Goal: Information Seeking & Learning: Learn about a topic

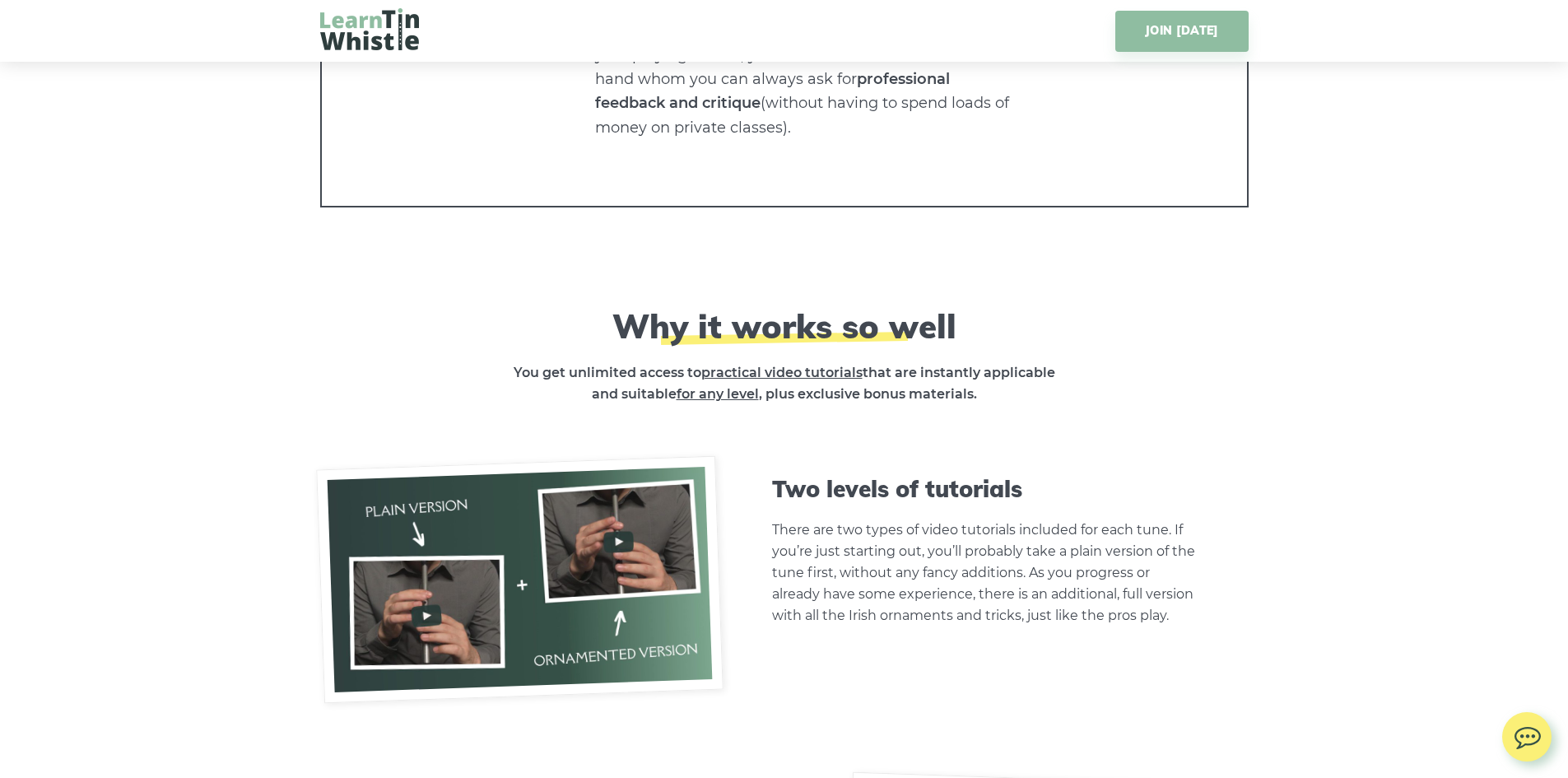
scroll to position [3869, 0]
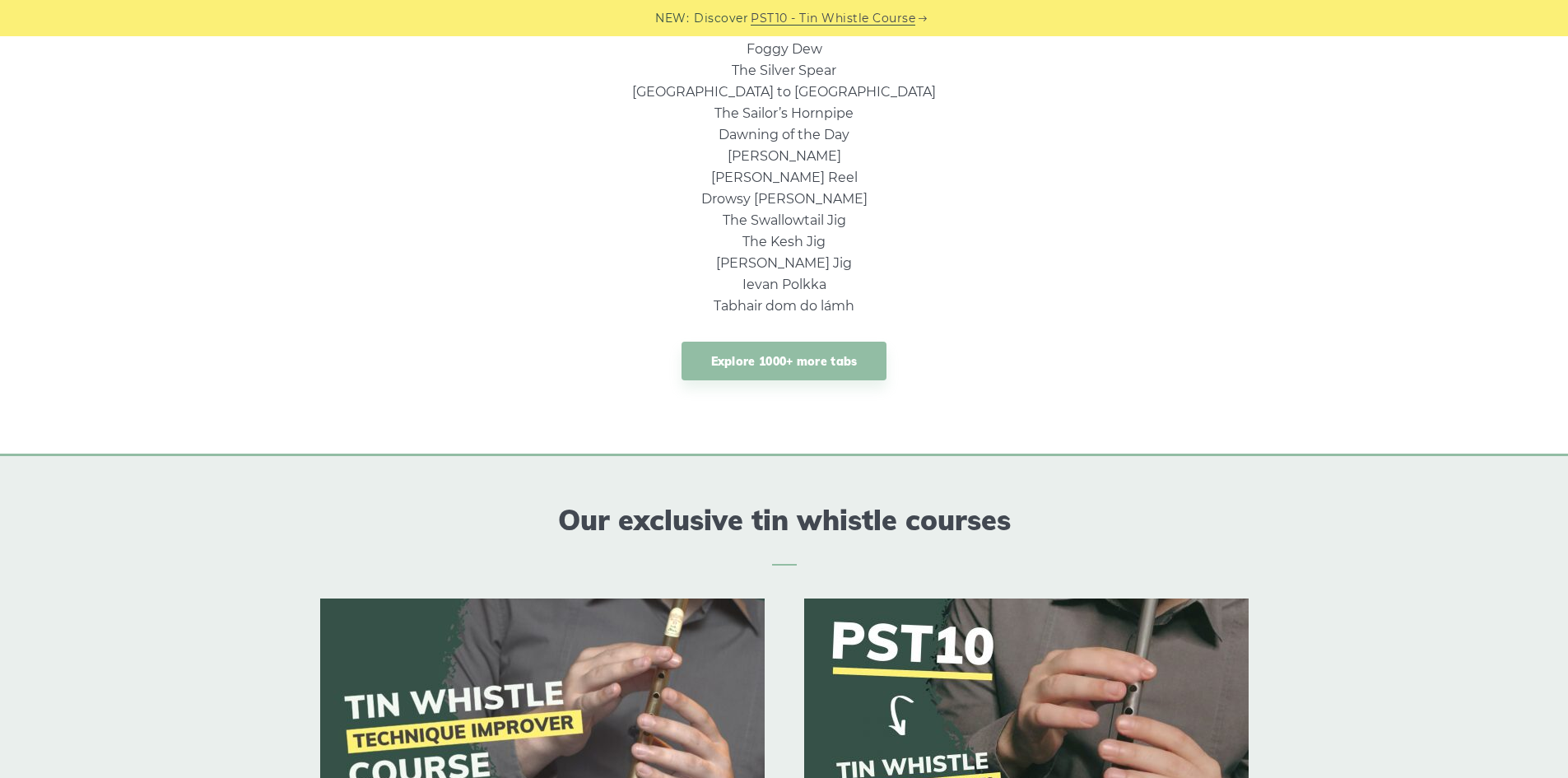
scroll to position [1070, 0]
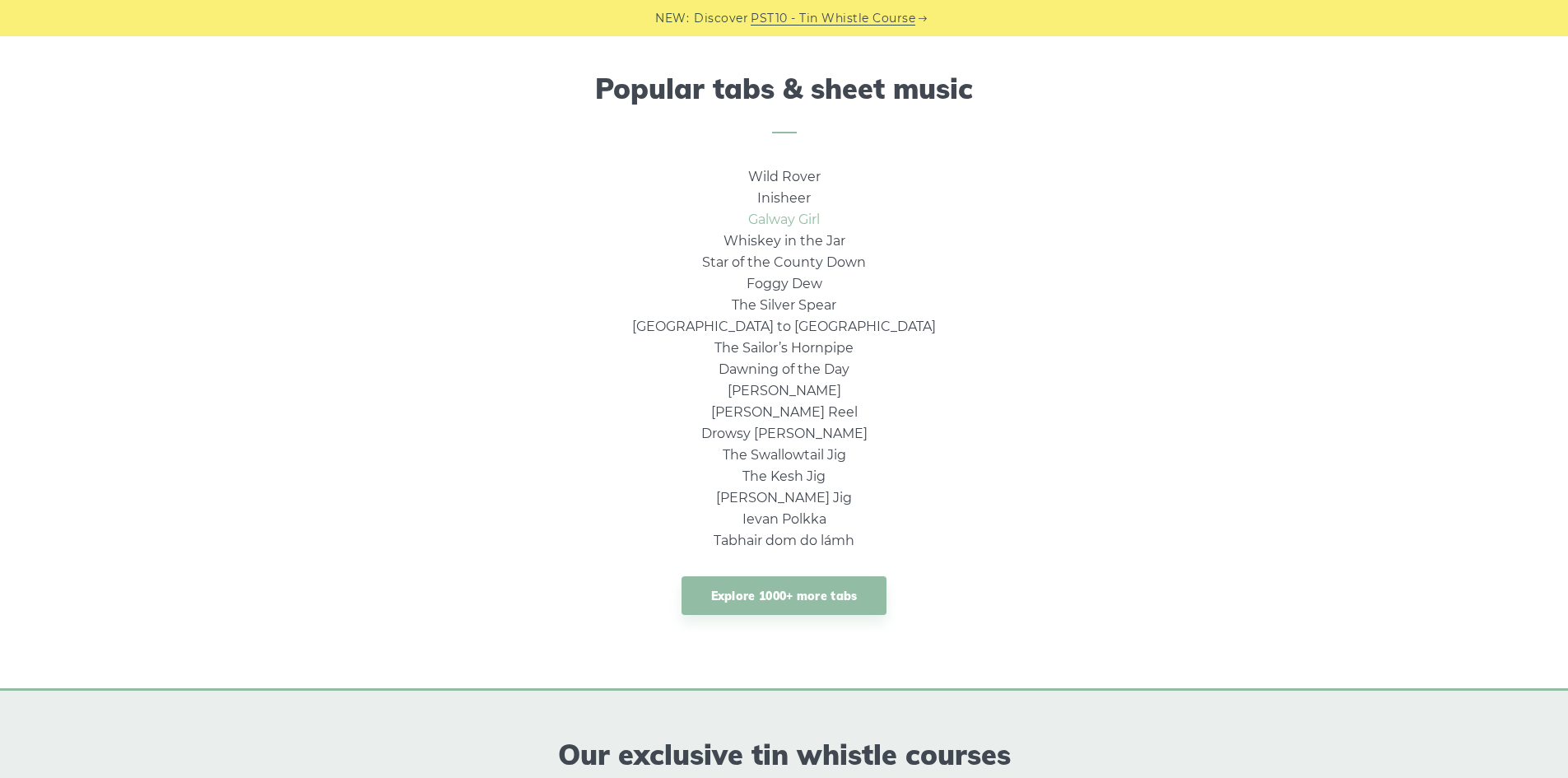
click at [788, 217] on link "Galway Girl" at bounding box center [783, 219] width 72 height 16
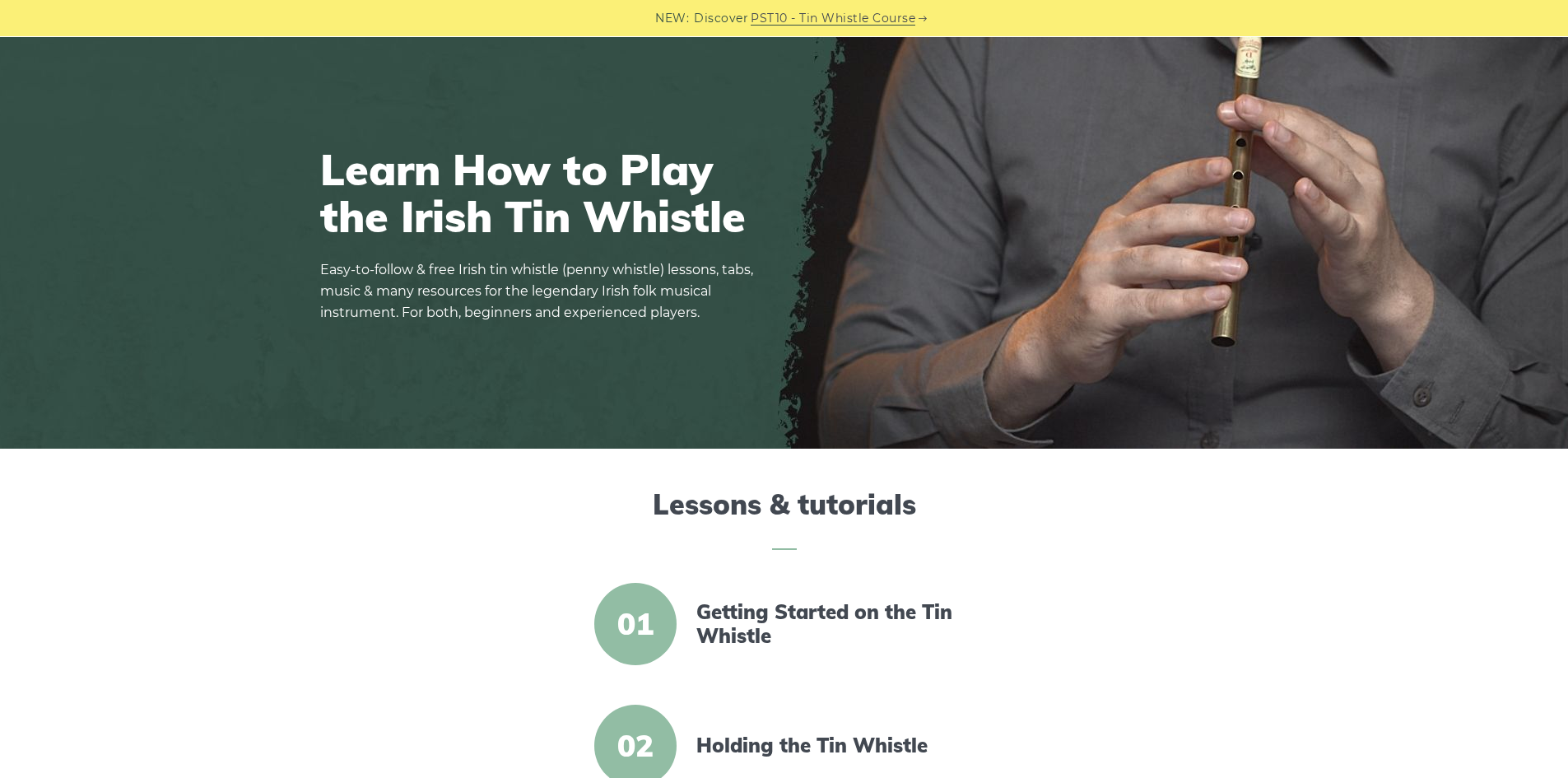
scroll to position [0, 0]
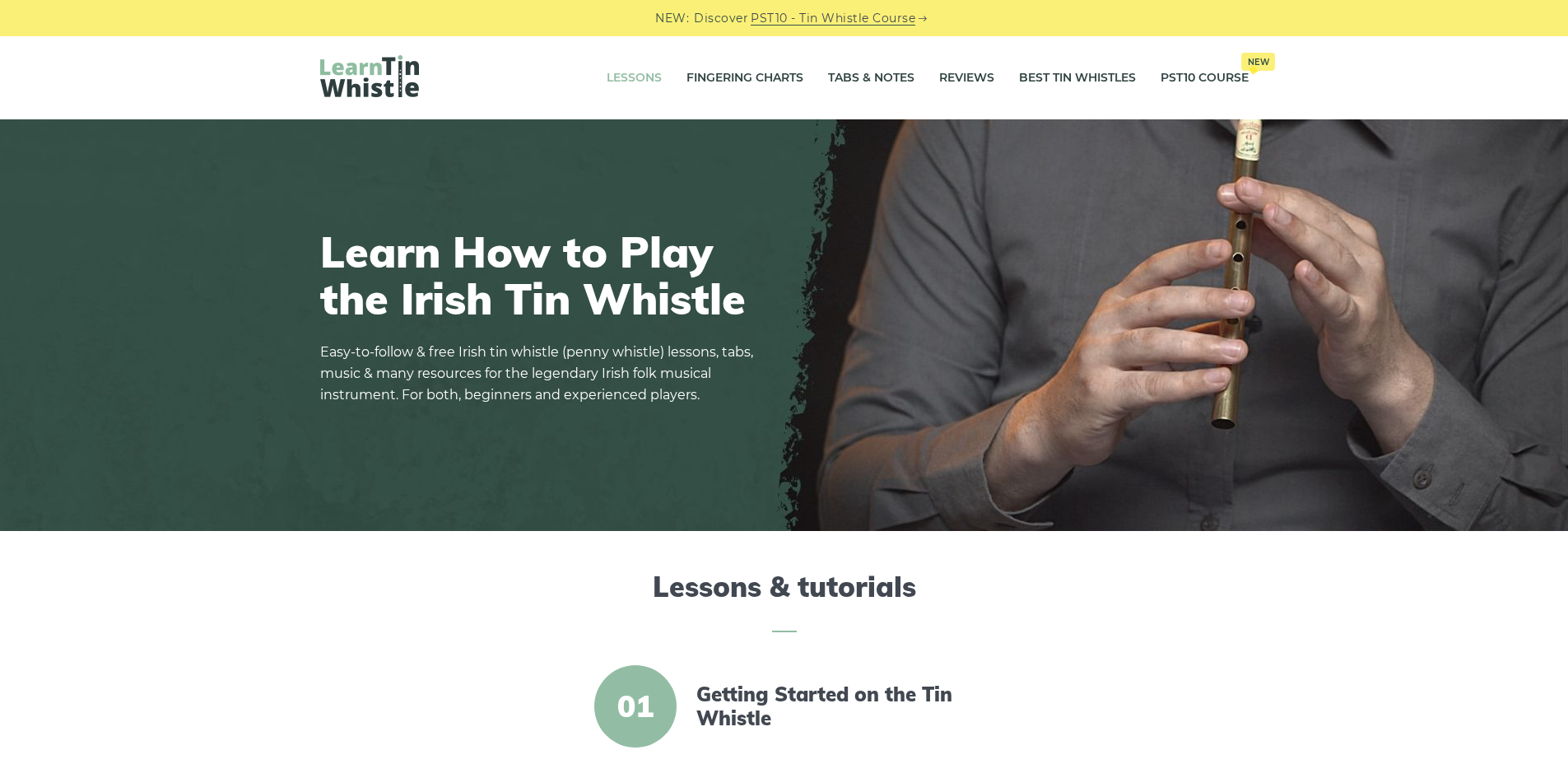
click at [650, 78] on link "Lessons" at bounding box center [634, 78] width 55 height 42
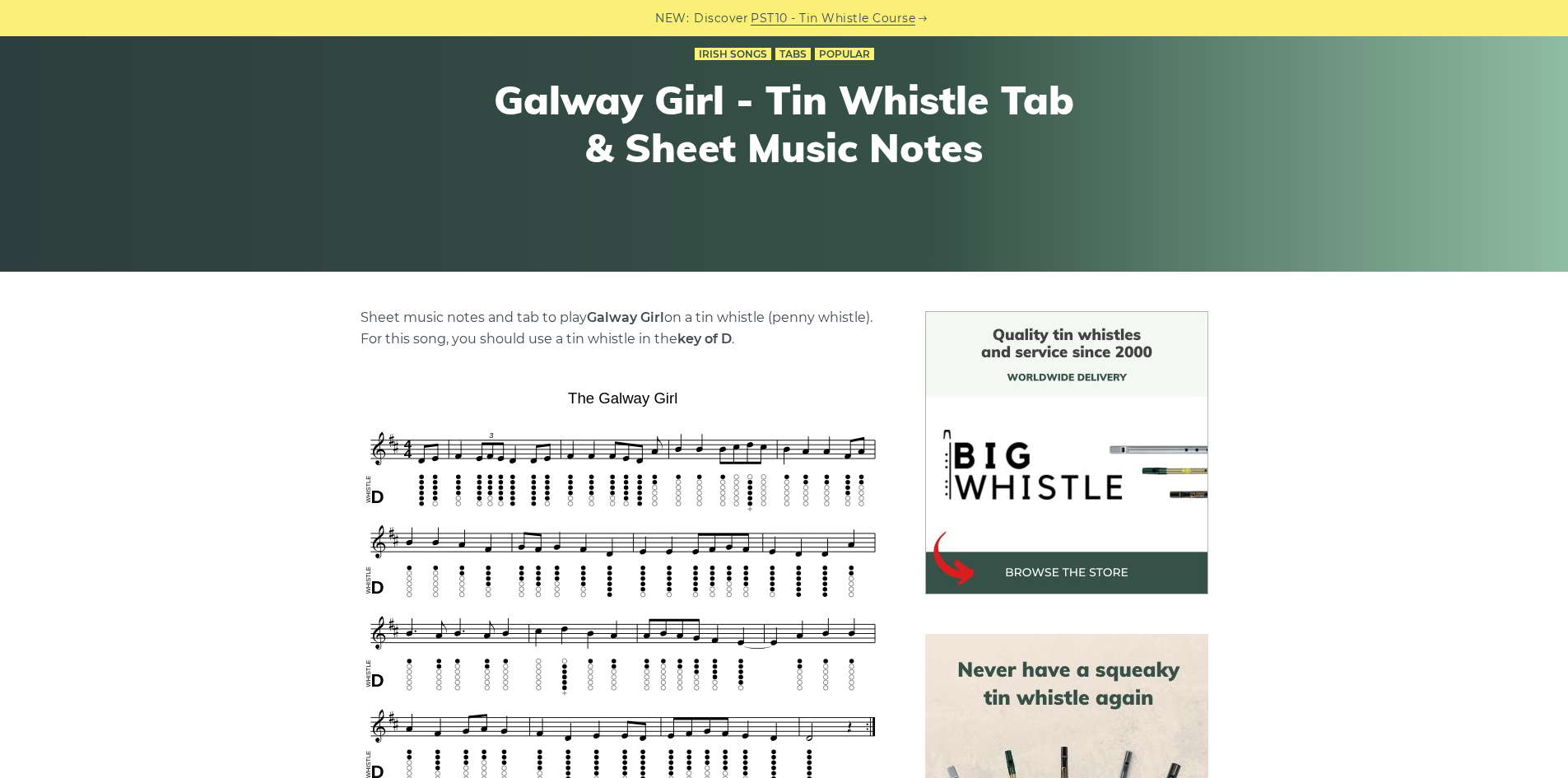
scroll to position [247, 0]
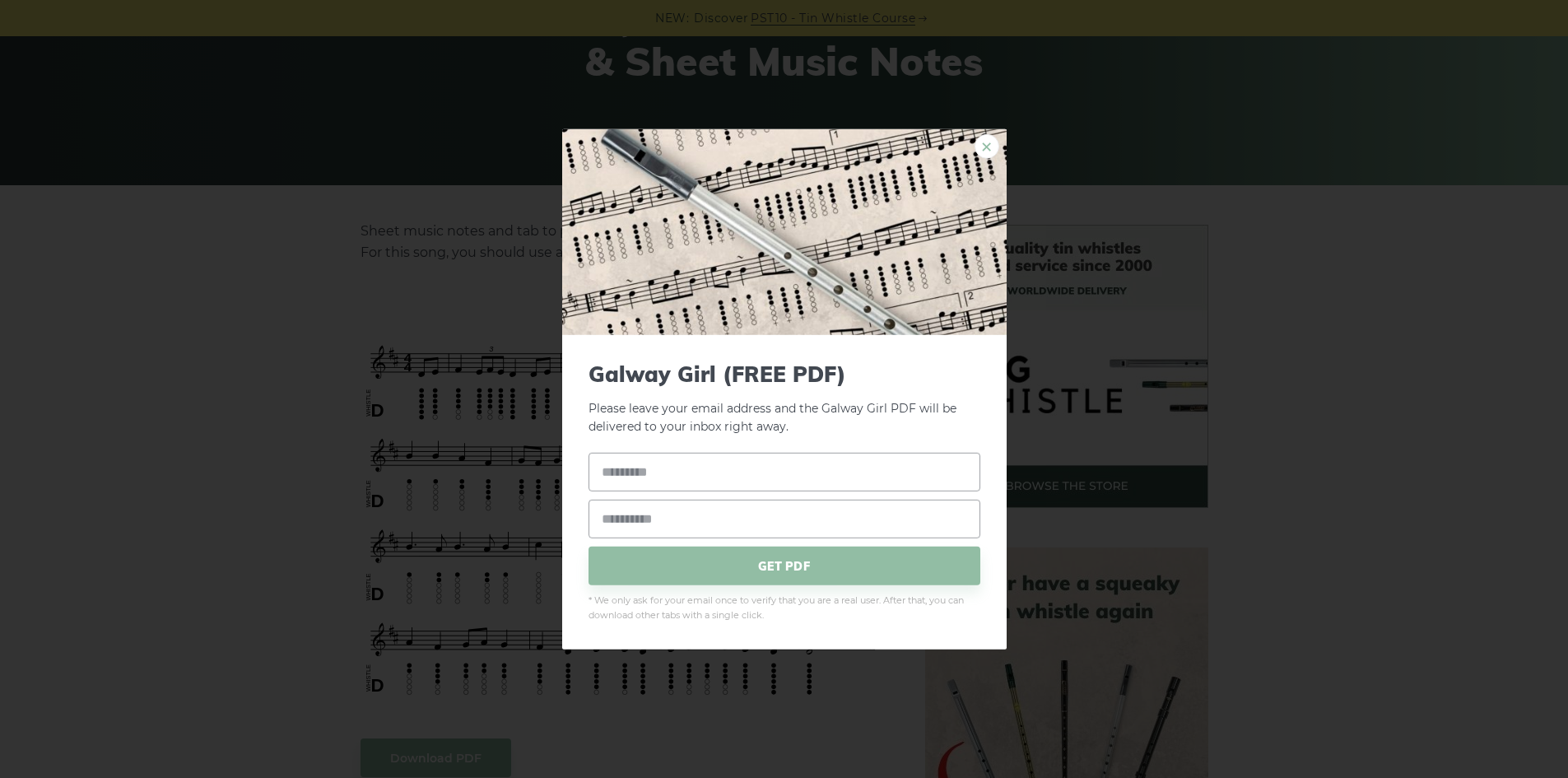
click at [983, 146] on link "×" at bounding box center [986, 146] width 25 height 25
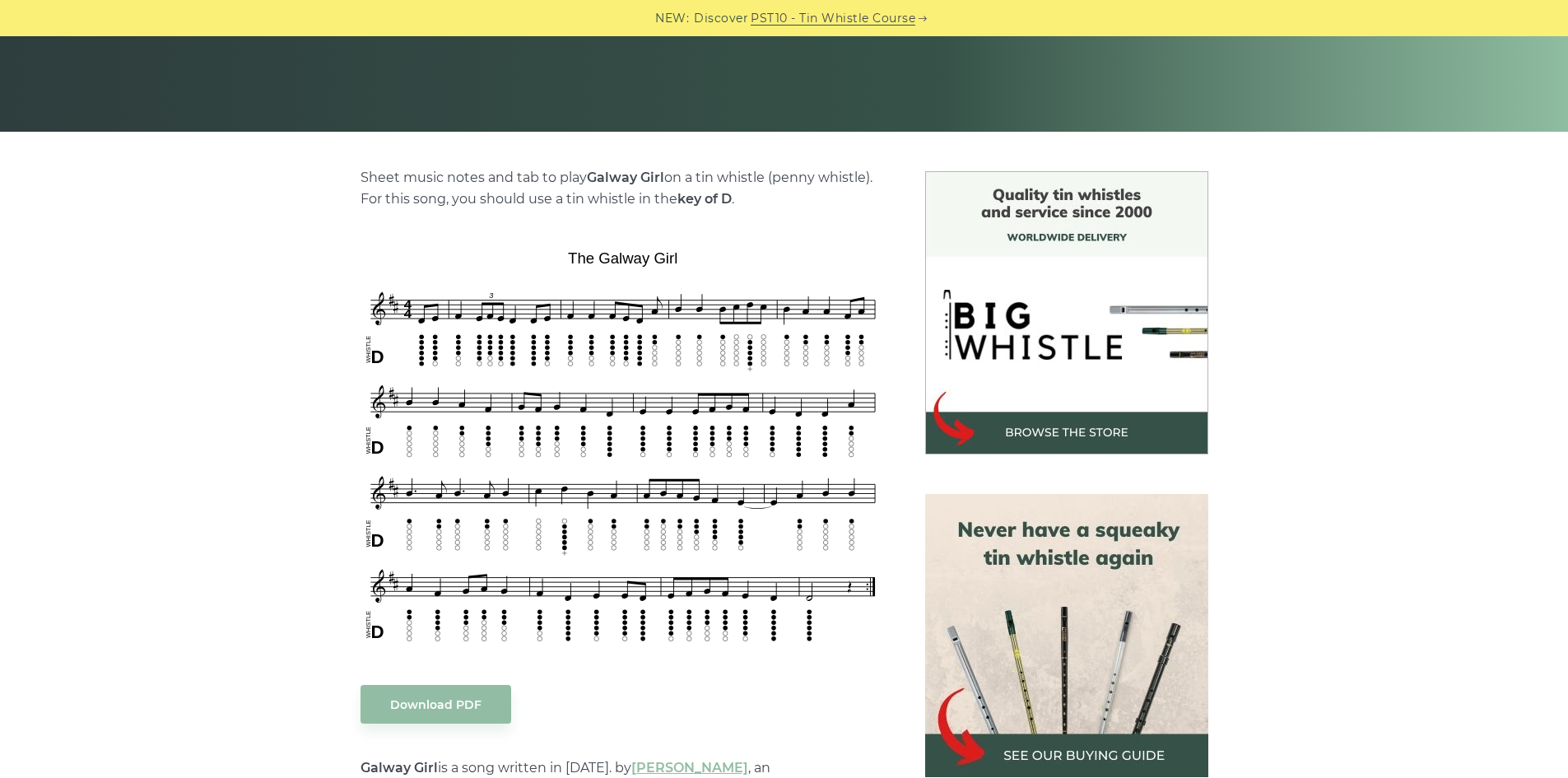
scroll to position [329, 0]
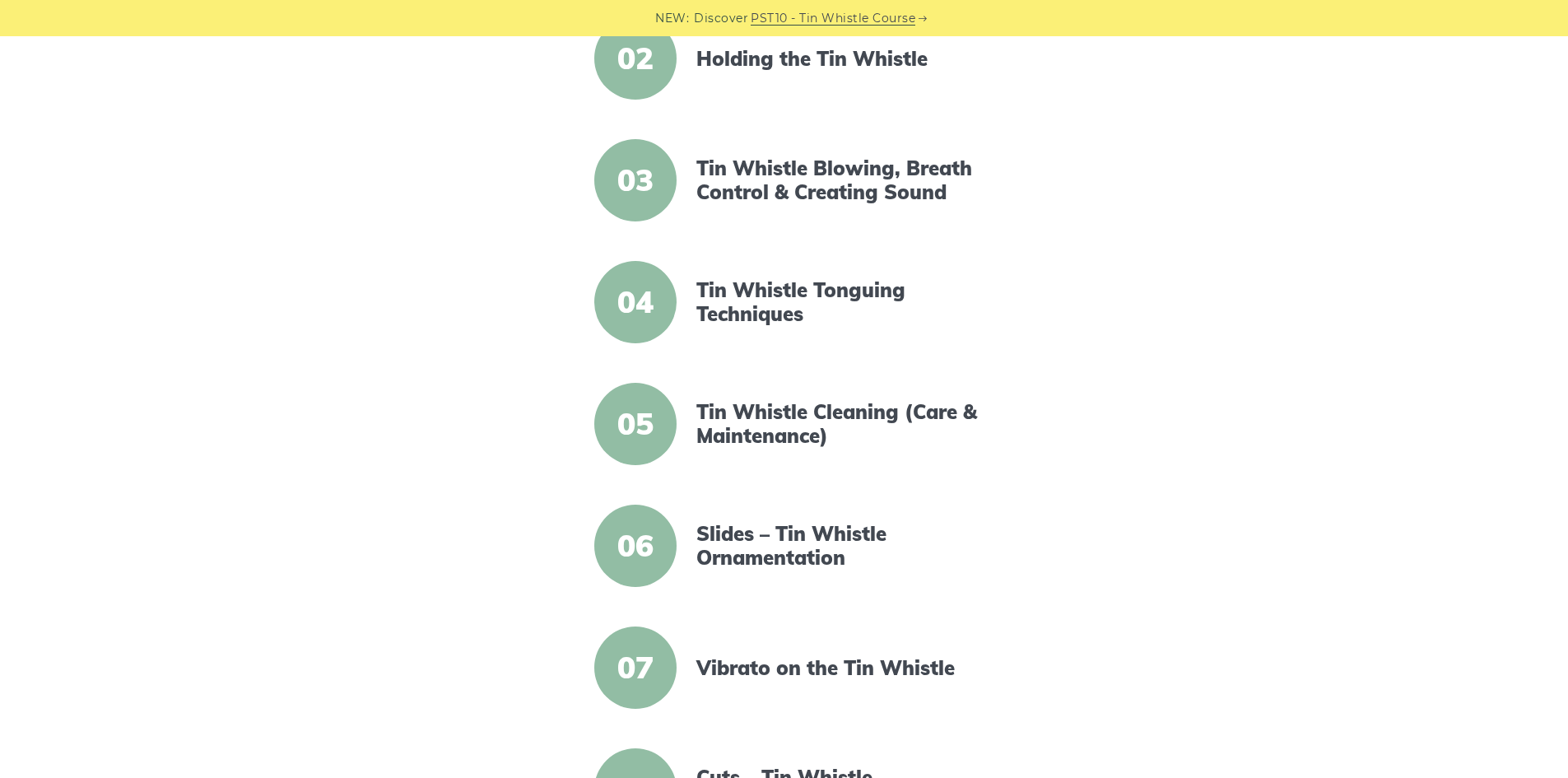
scroll to position [247, 0]
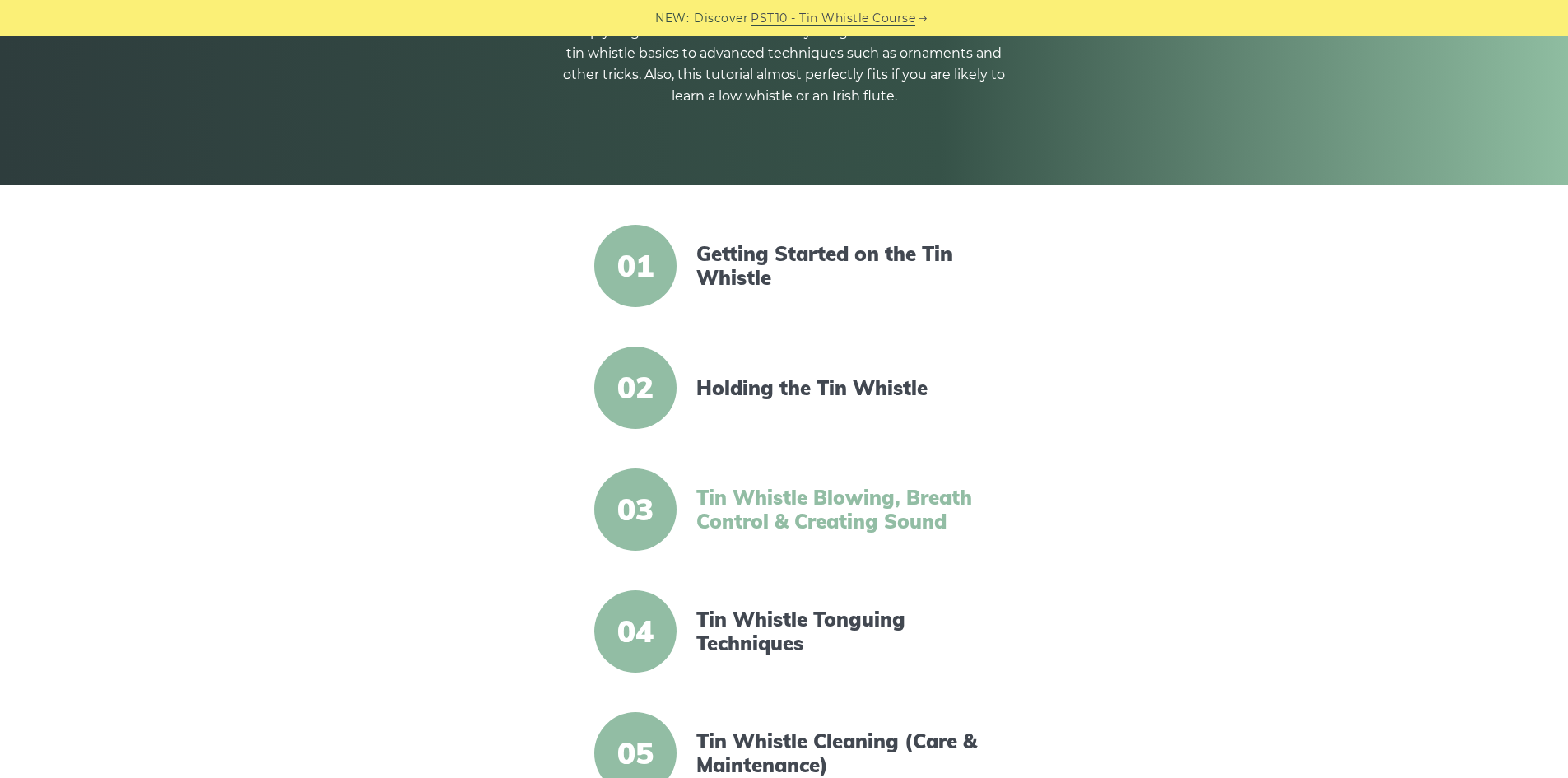
click at [895, 507] on link "Tin Whistle Blowing, Breath Control & Creating Sound" at bounding box center [838, 509] width 283 height 48
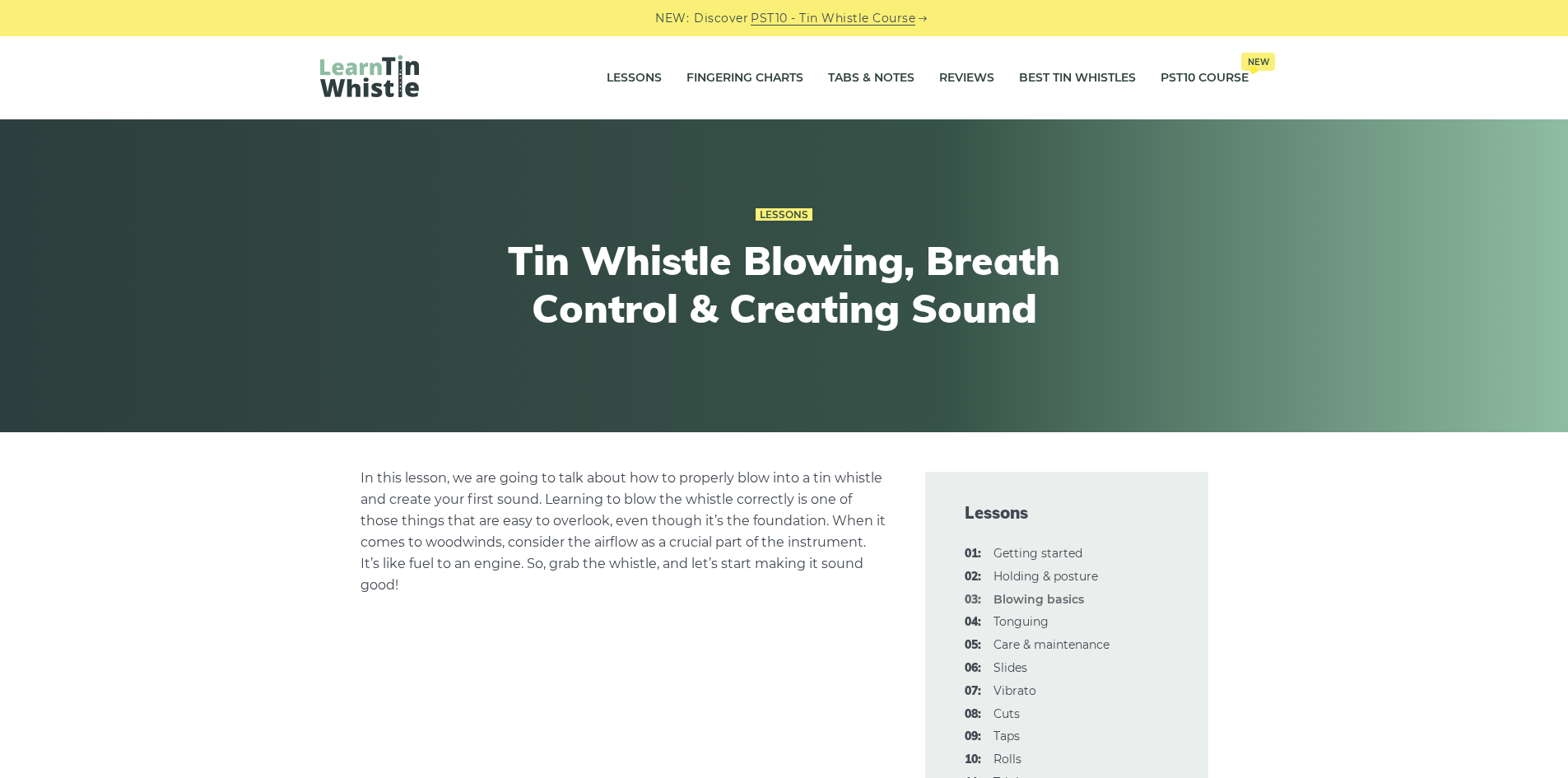
scroll to position [329, 0]
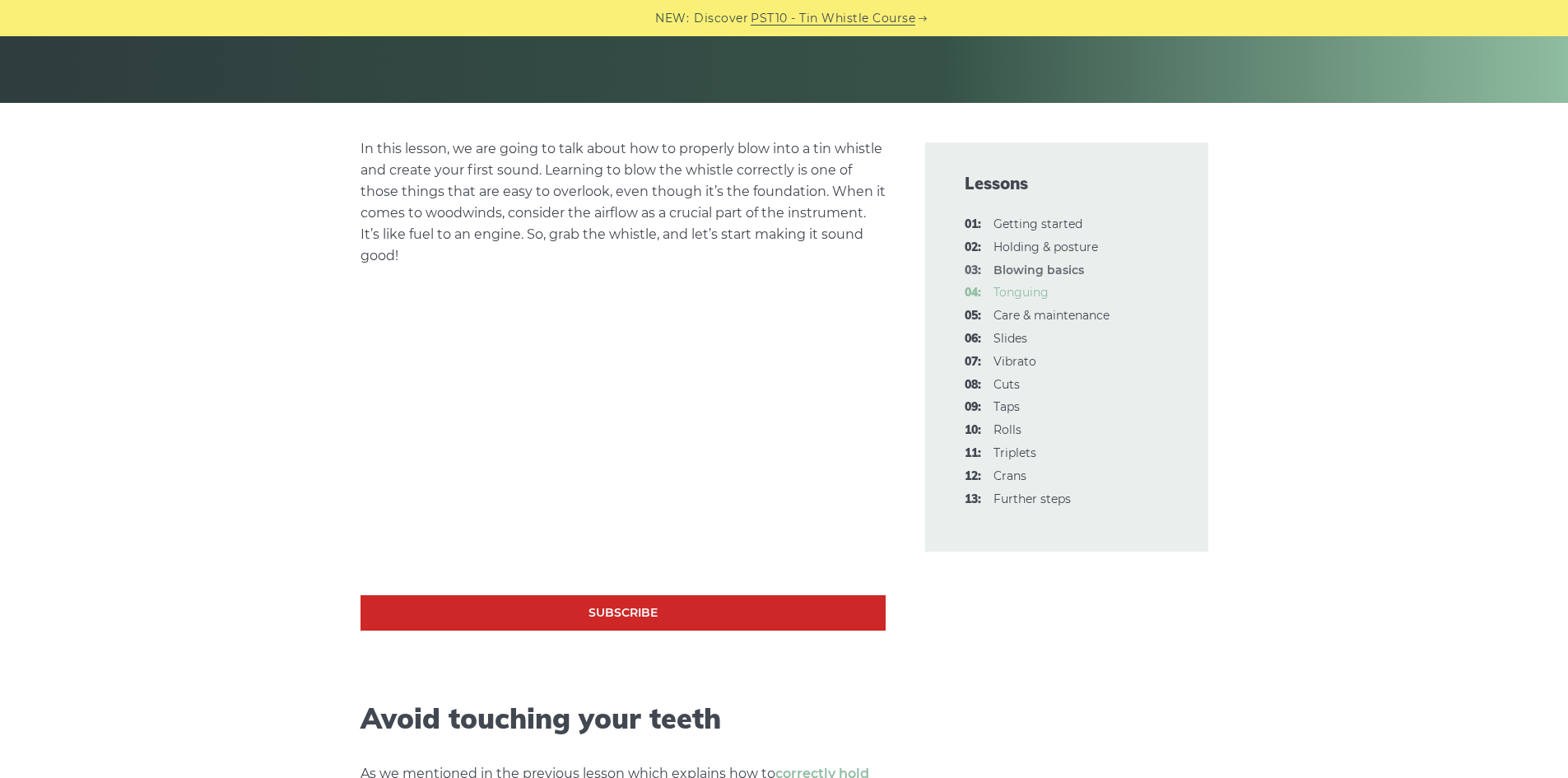
click at [1024, 294] on link "04: Tonguing" at bounding box center [1021, 292] width 55 height 15
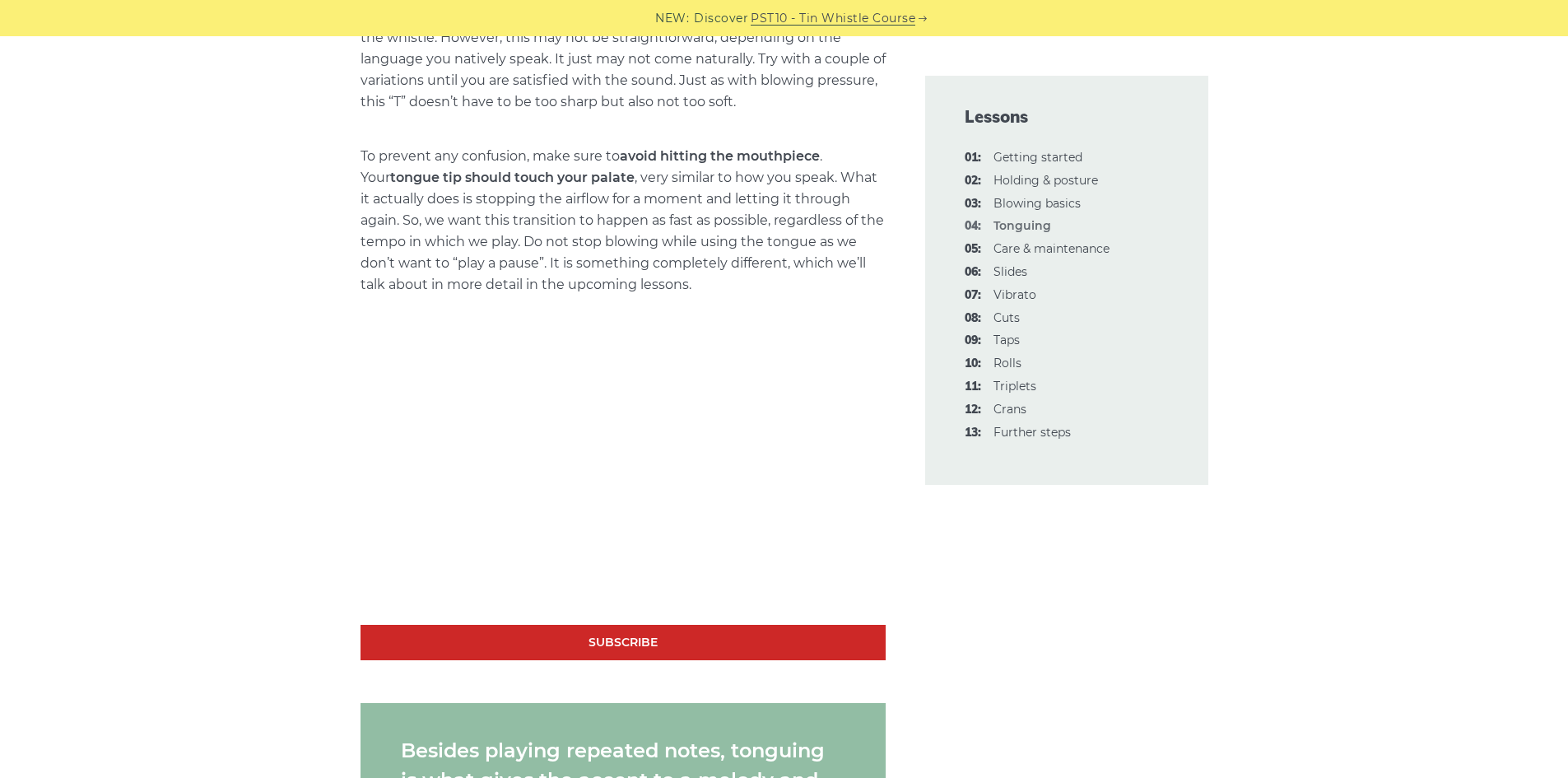
scroll to position [1152, 0]
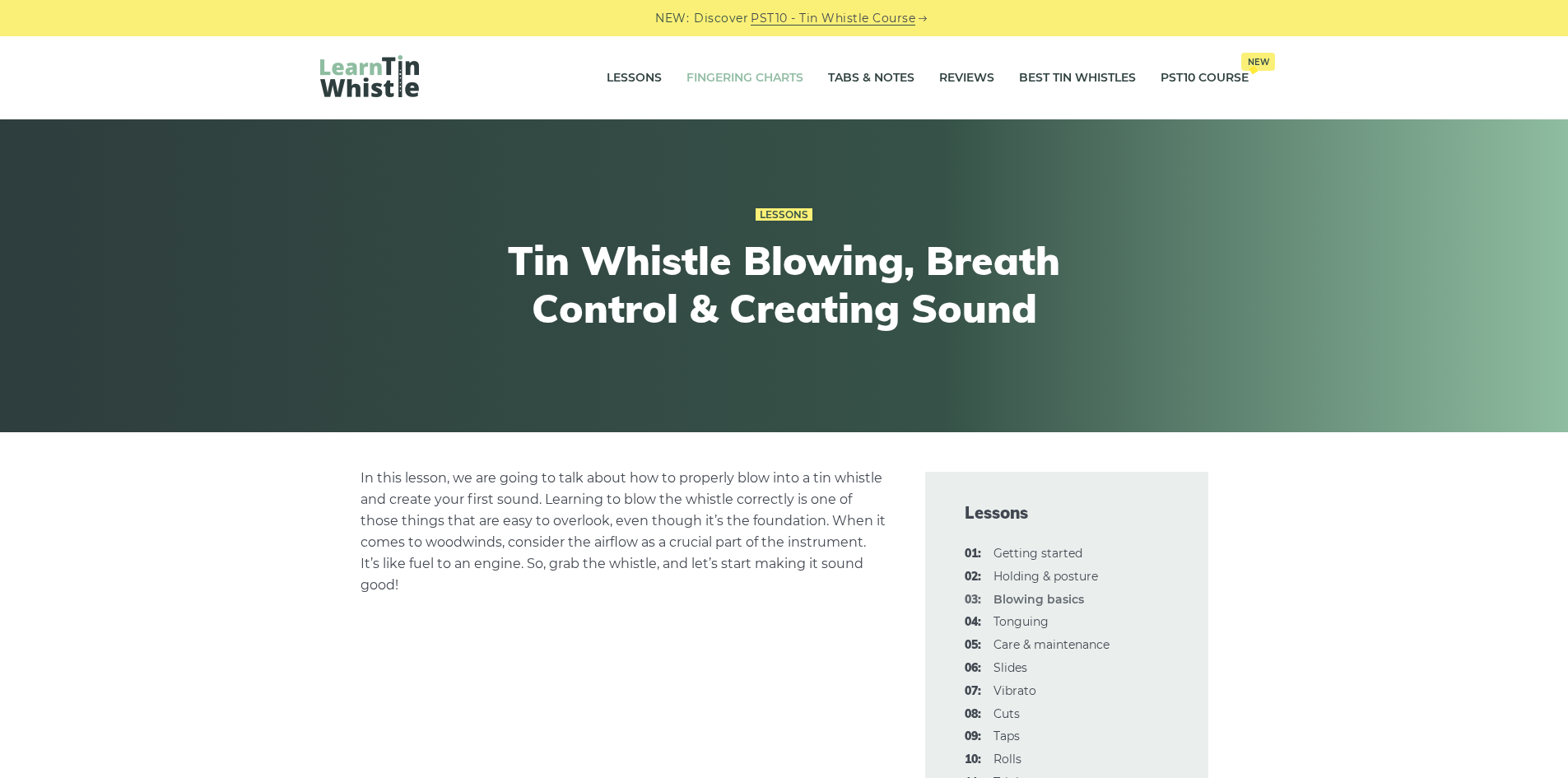
click at [761, 80] on link "Fingering Charts" at bounding box center [744, 78] width 117 height 42
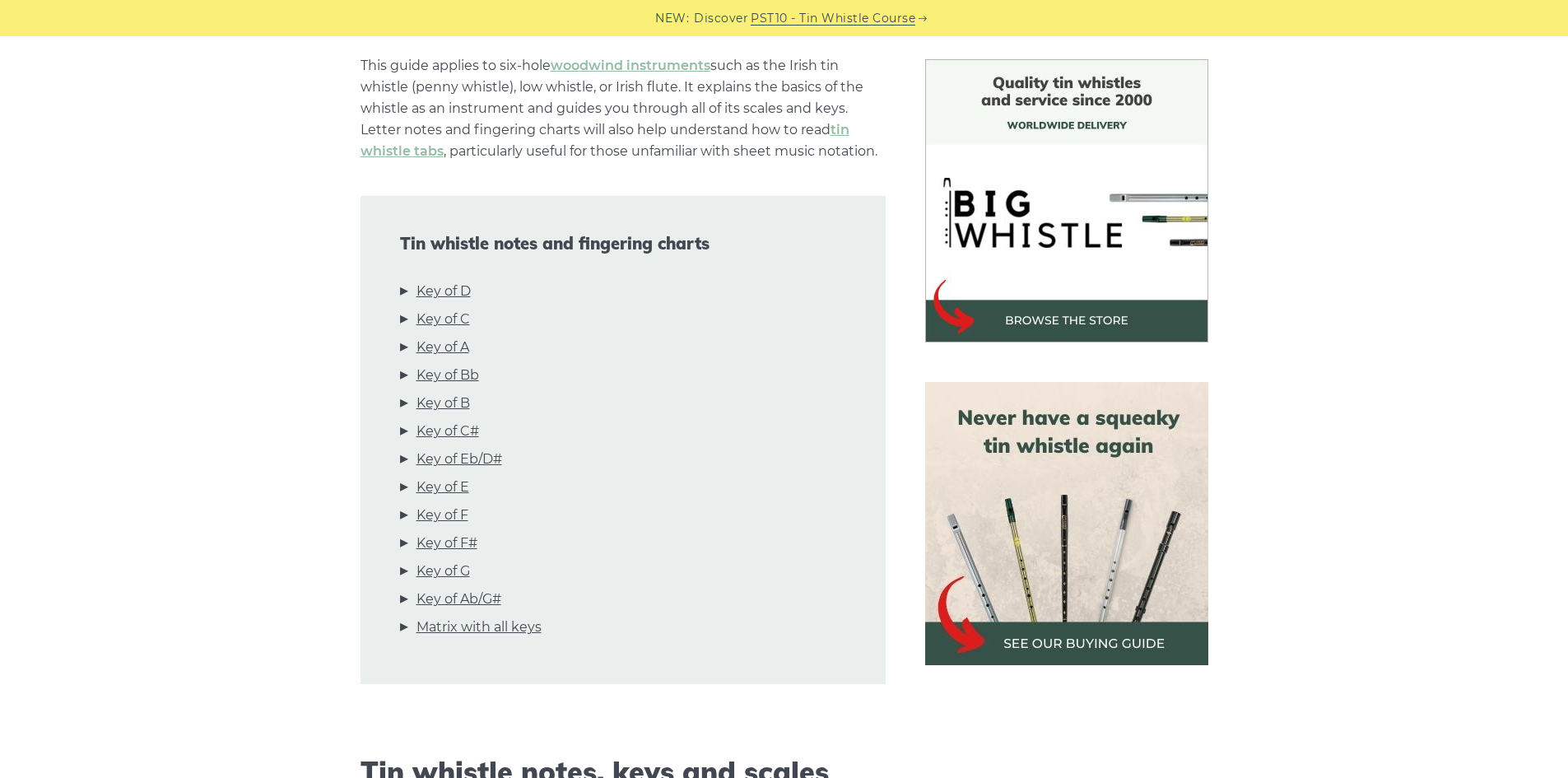
scroll to position [412, 0]
click at [458, 293] on link "Key of D" at bounding box center [443, 292] width 54 height 21
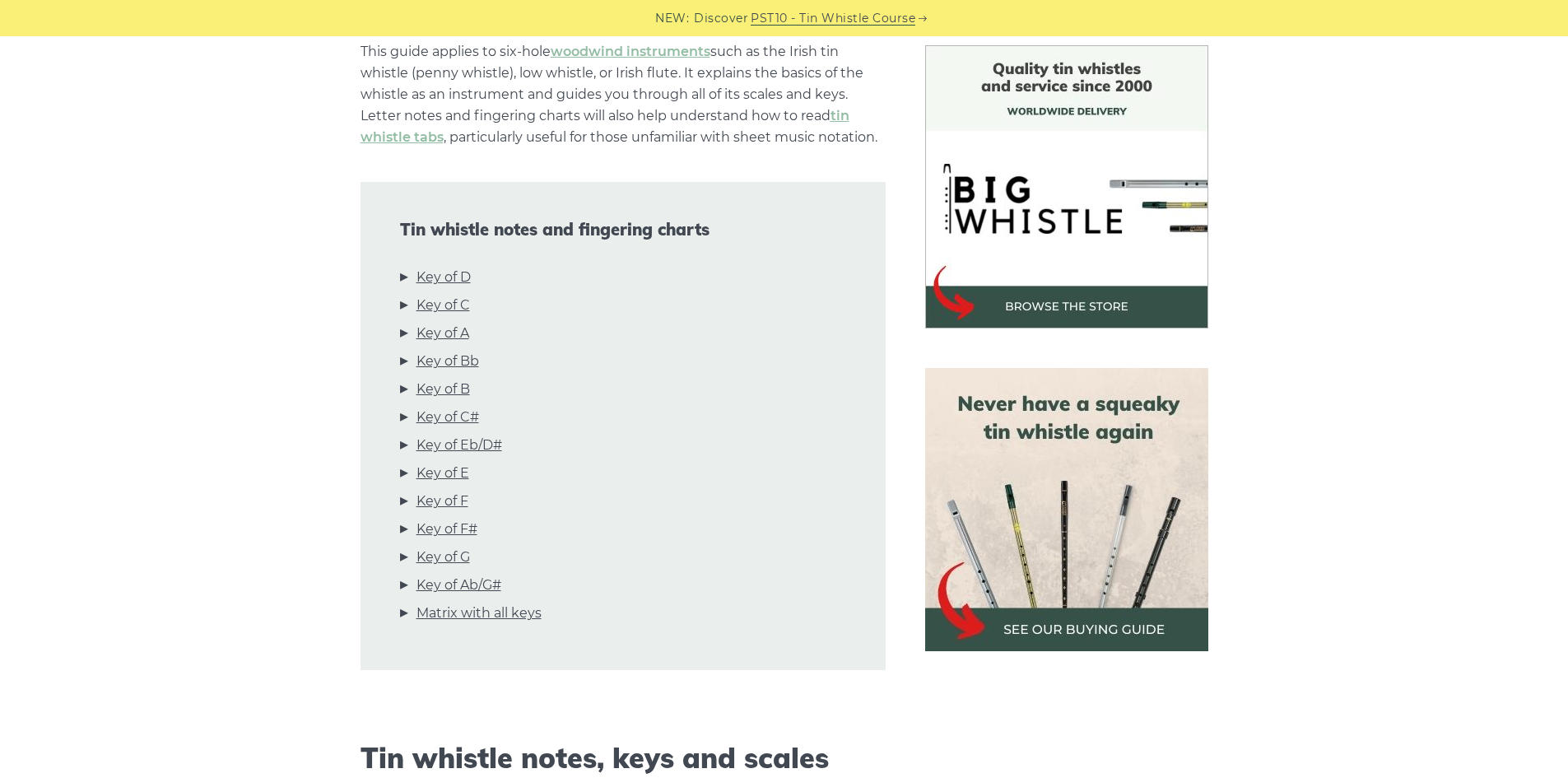
scroll to position [0, 0]
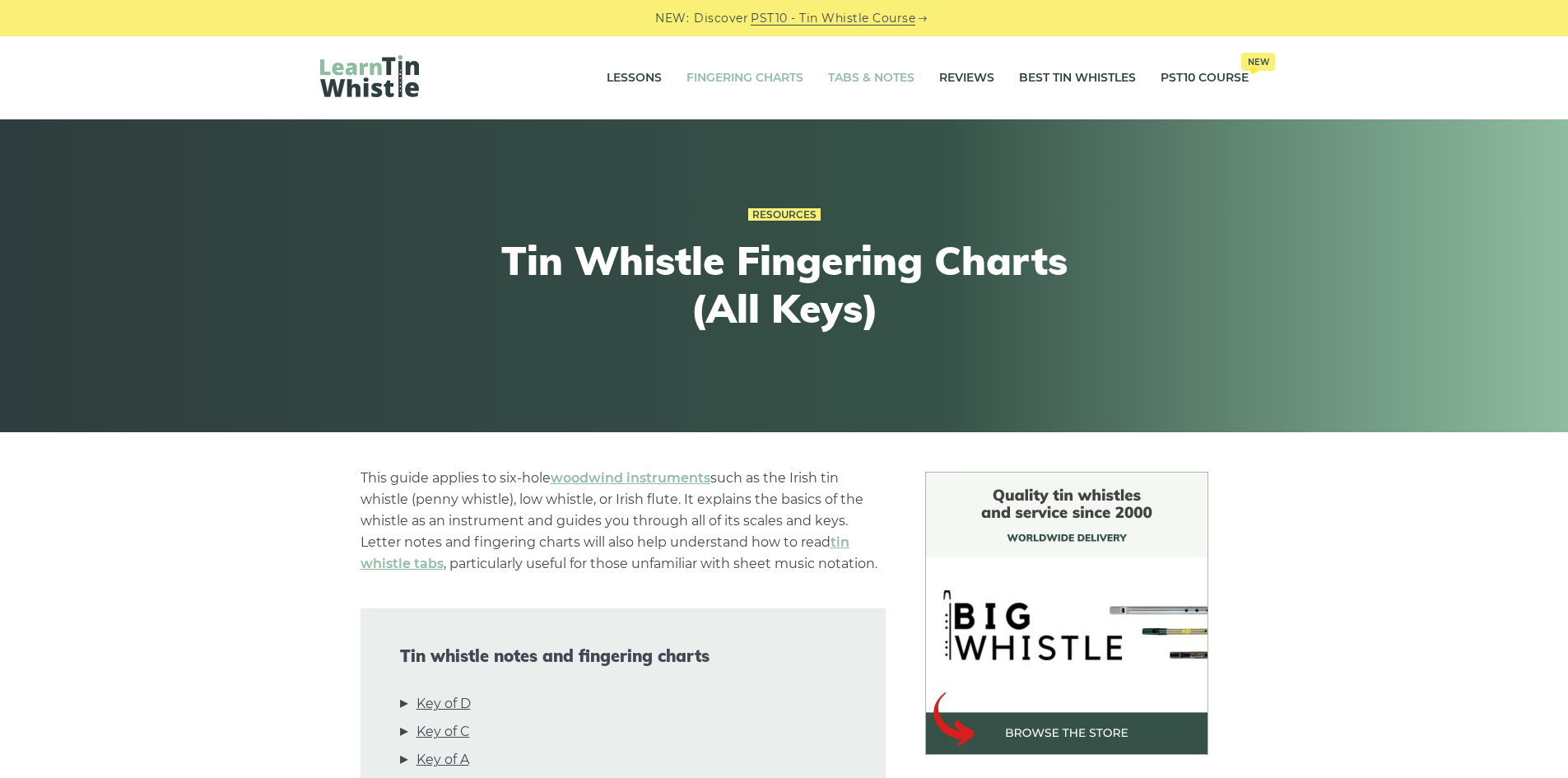
click at [856, 79] on link "Tabs & Notes" at bounding box center [872, 78] width 87 height 42
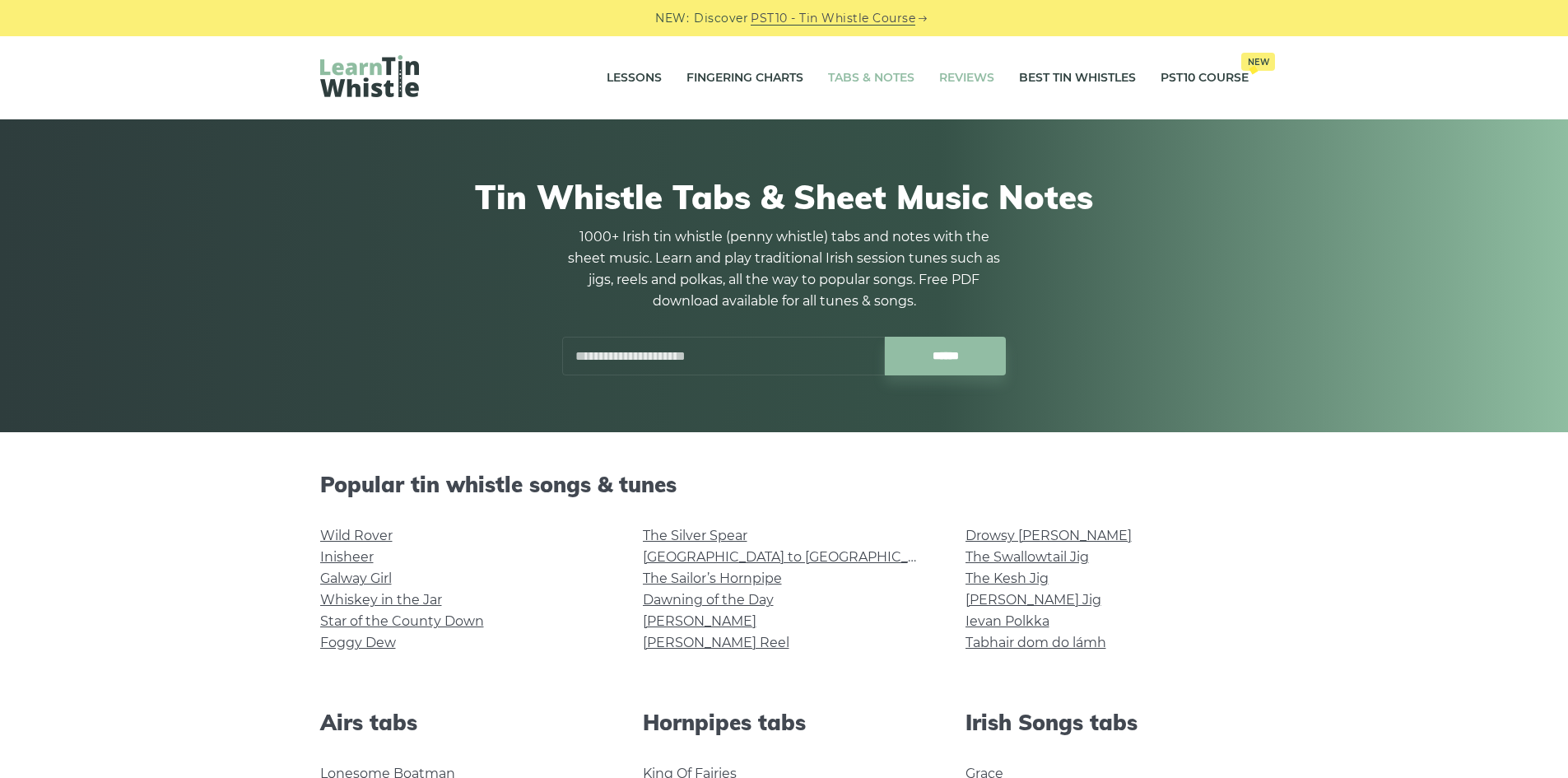
click at [965, 80] on link "Reviews" at bounding box center [966, 78] width 55 height 42
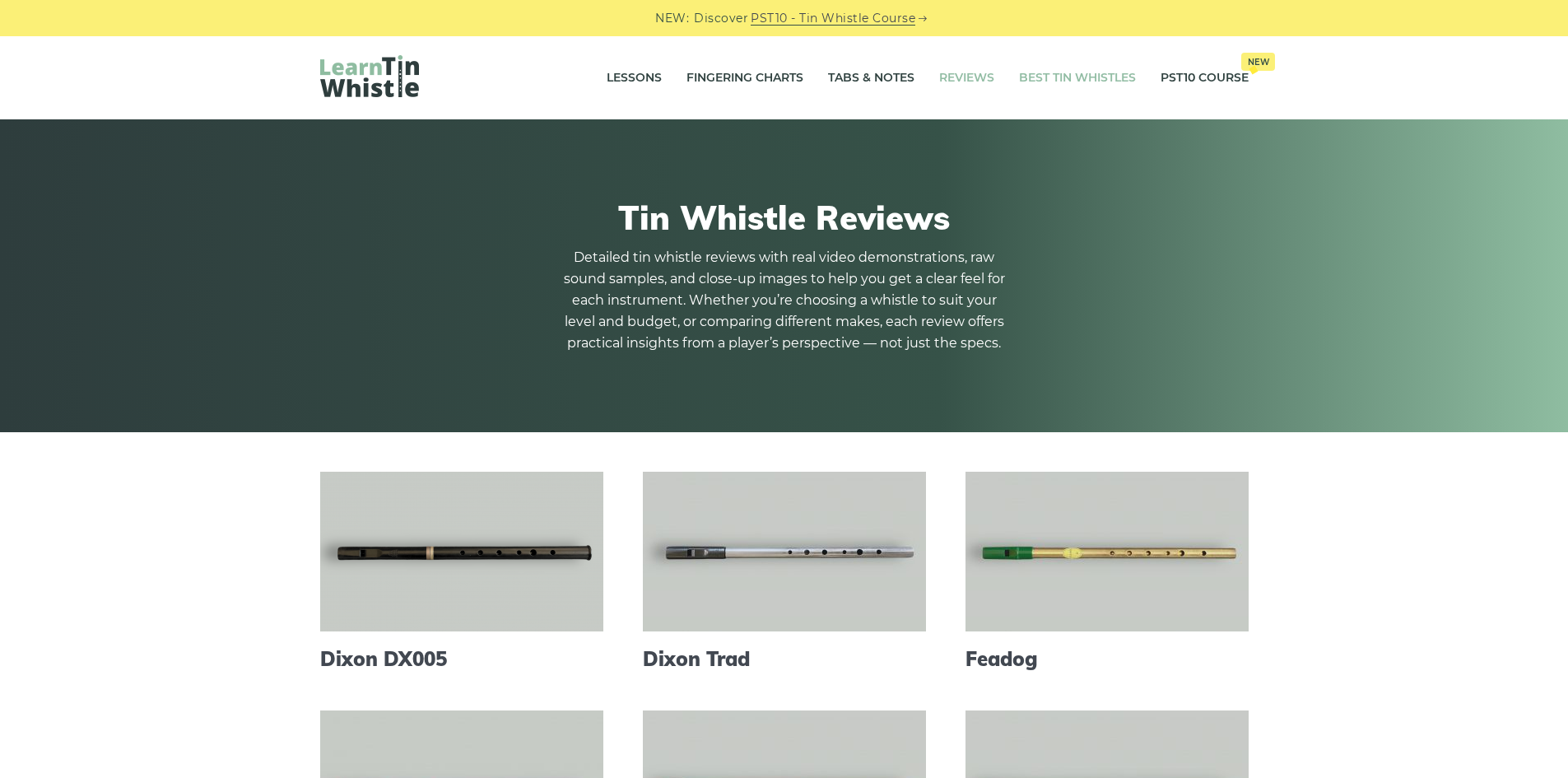
click at [1107, 80] on link "Best Tin Whistles" at bounding box center [1077, 78] width 117 height 42
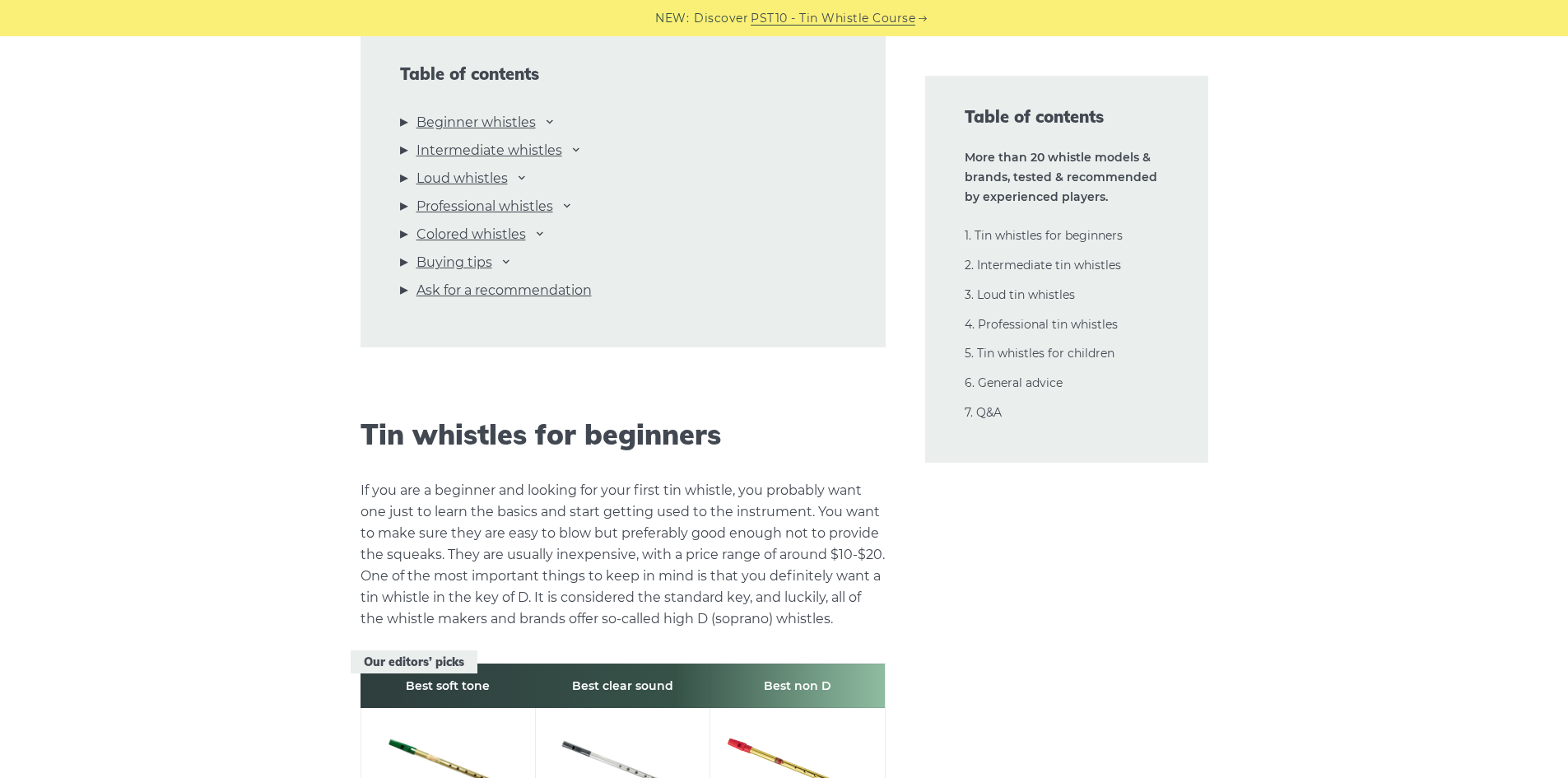
scroll to position [1812, 0]
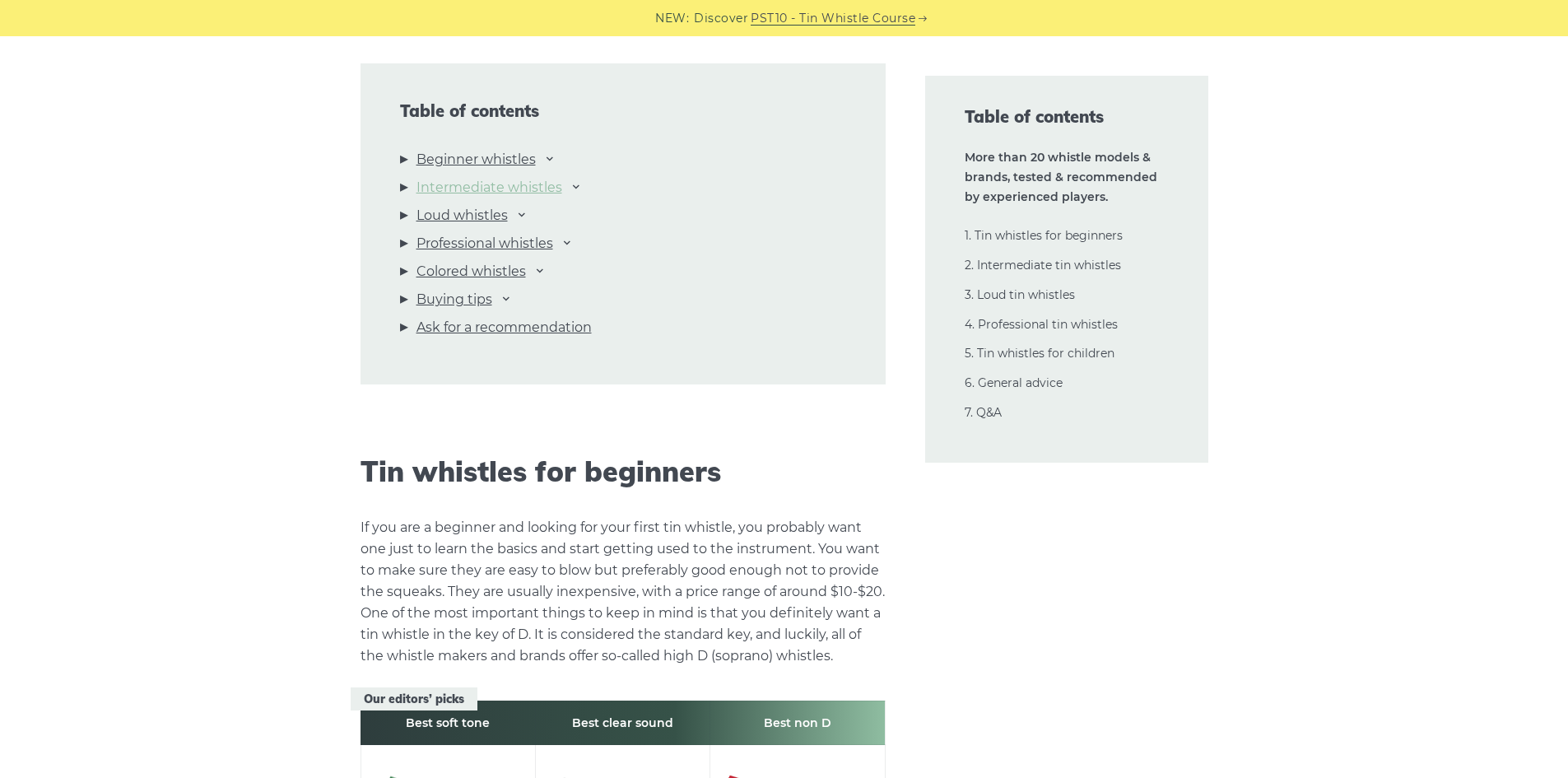
click at [554, 190] on link "Intermediate whistles" at bounding box center [489, 187] width 146 height 21
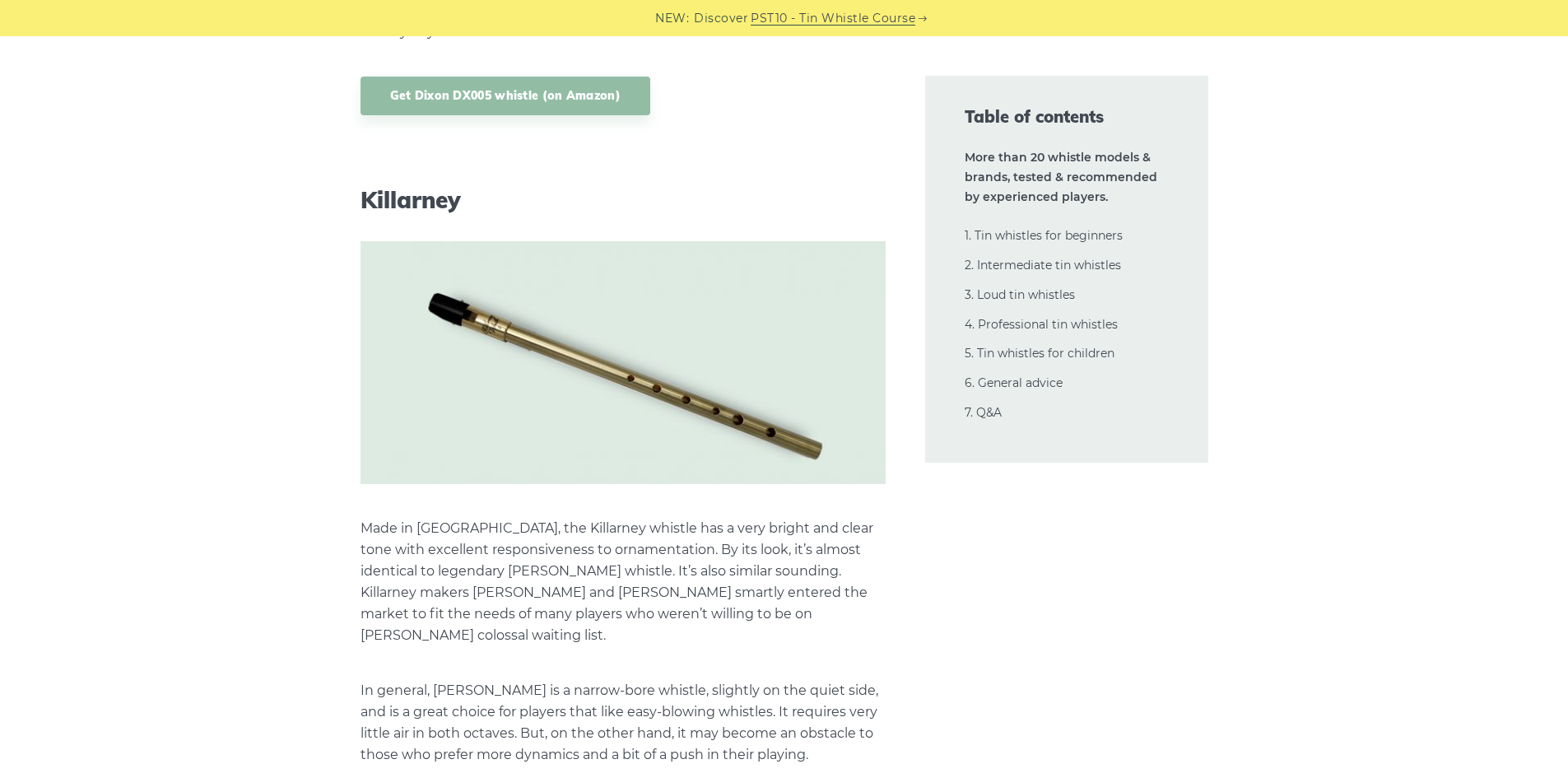
scroll to position [10357, 0]
